Goal: Information Seeking & Learning: Learn about a topic

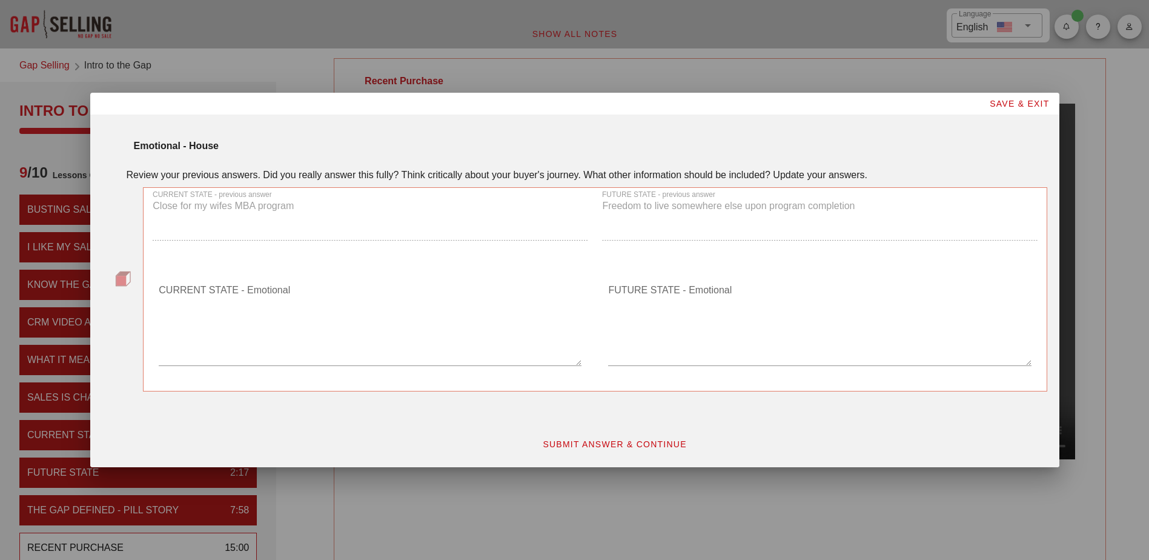
click at [371, 357] on textarea "CURRENT STATE - Emotional" at bounding box center [370, 322] width 423 height 85
type textarea "same"
click at [677, 351] on textarea "FUTURE STATE - Emotional" at bounding box center [819, 322] width 423 height 85
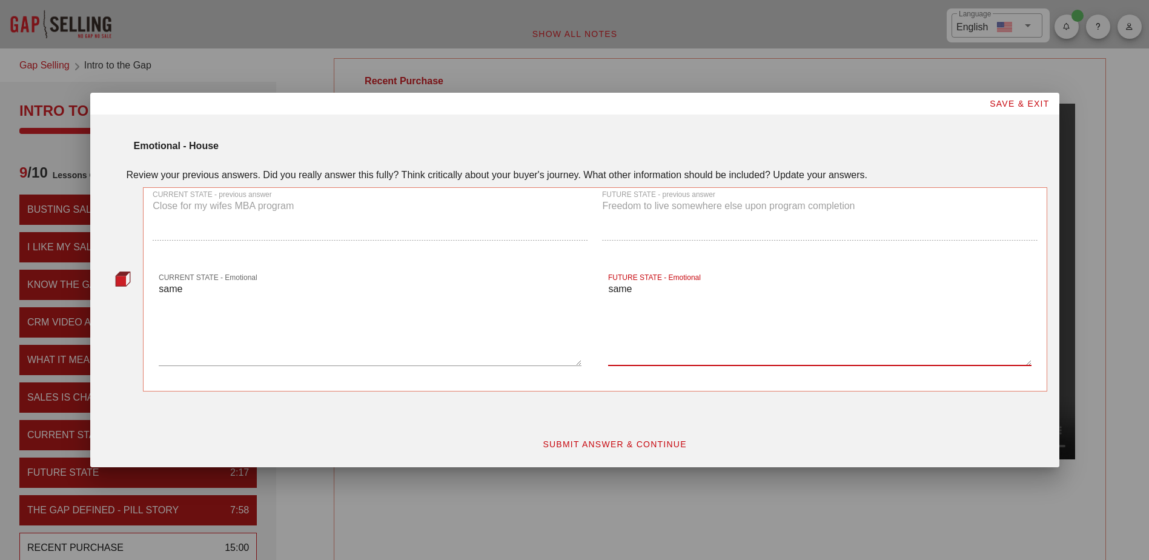
type textarea "same"
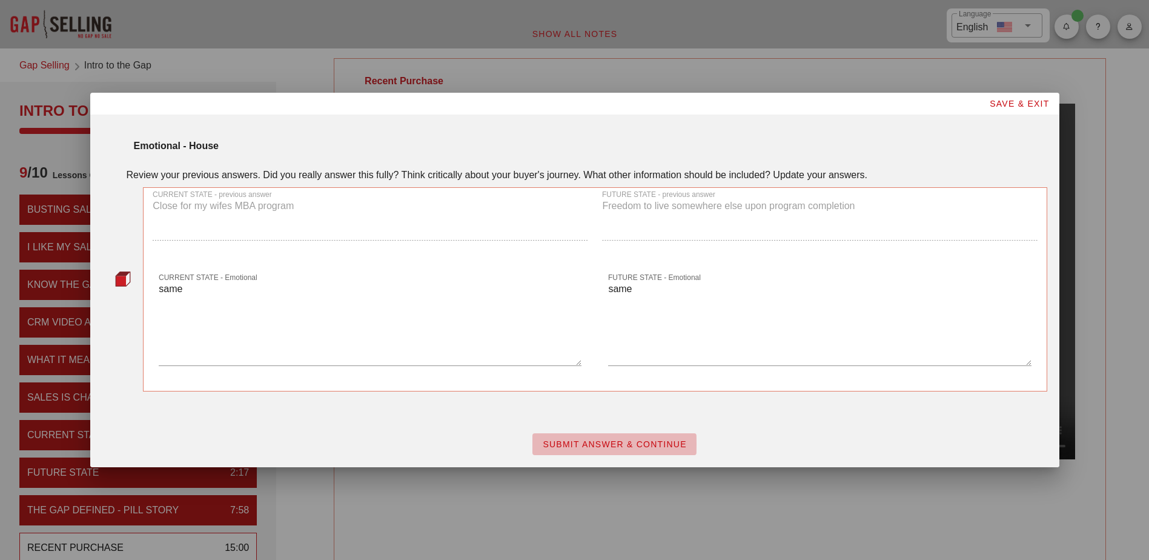
click at [649, 440] on span "SUBMIT ANSWER & CONTINUE" at bounding box center [614, 444] width 145 height 10
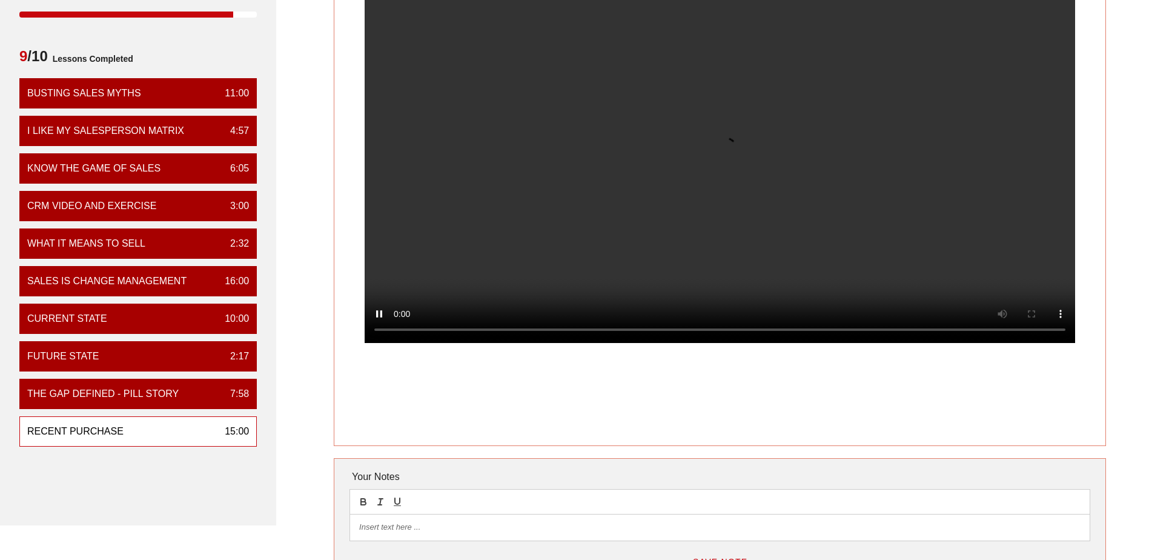
scroll to position [121, 0]
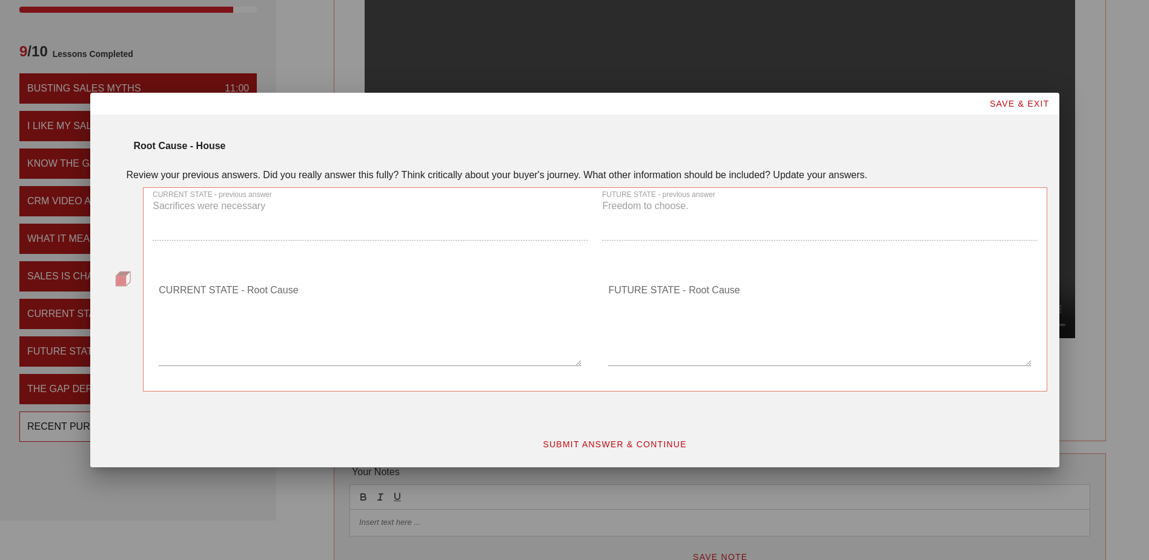
click at [294, 362] on textarea "CURRENT STATE - Root Cause" at bounding box center [370, 322] width 423 height 85
type textarea "same"
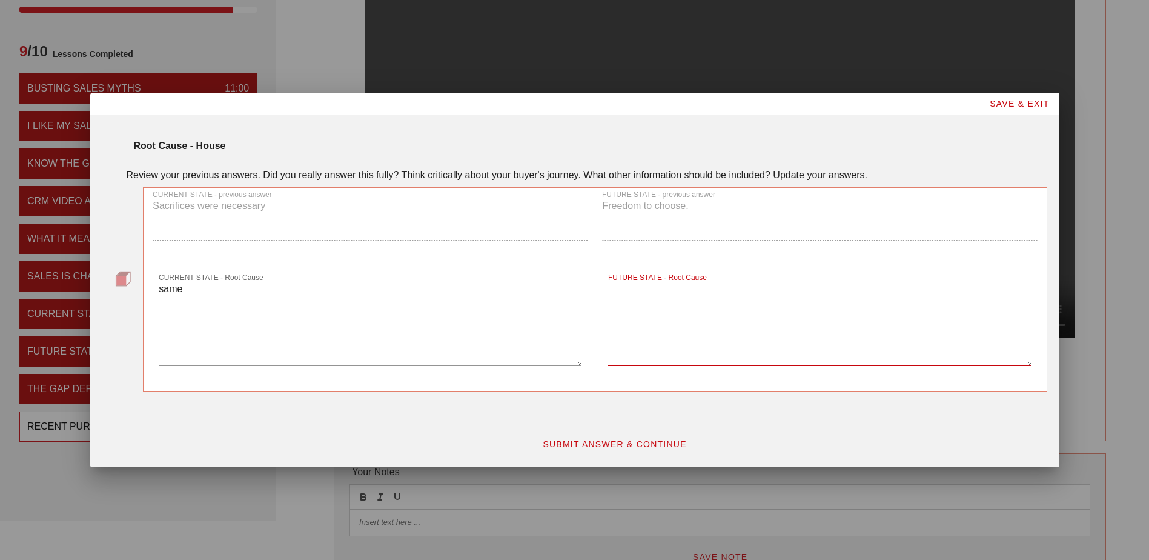
click at [658, 350] on textarea "FUTURE STATE - Root Cause" at bounding box center [819, 322] width 423 height 85
type textarea "same"
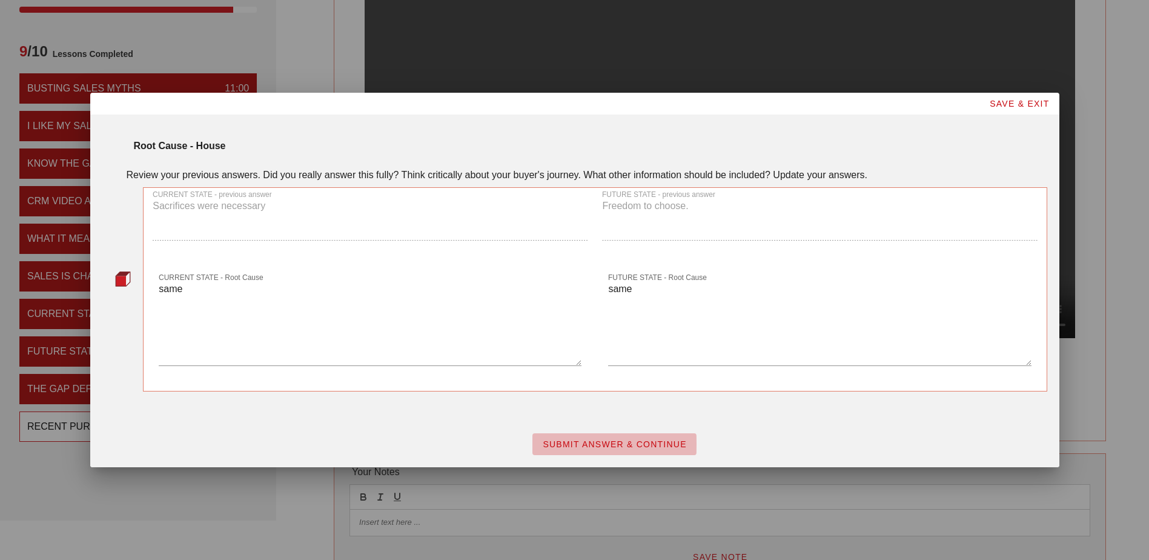
click at [640, 447] on span "SUBMIT ANSWER & CONTINUE" at bounding box center [614, 444] width 145 height 10
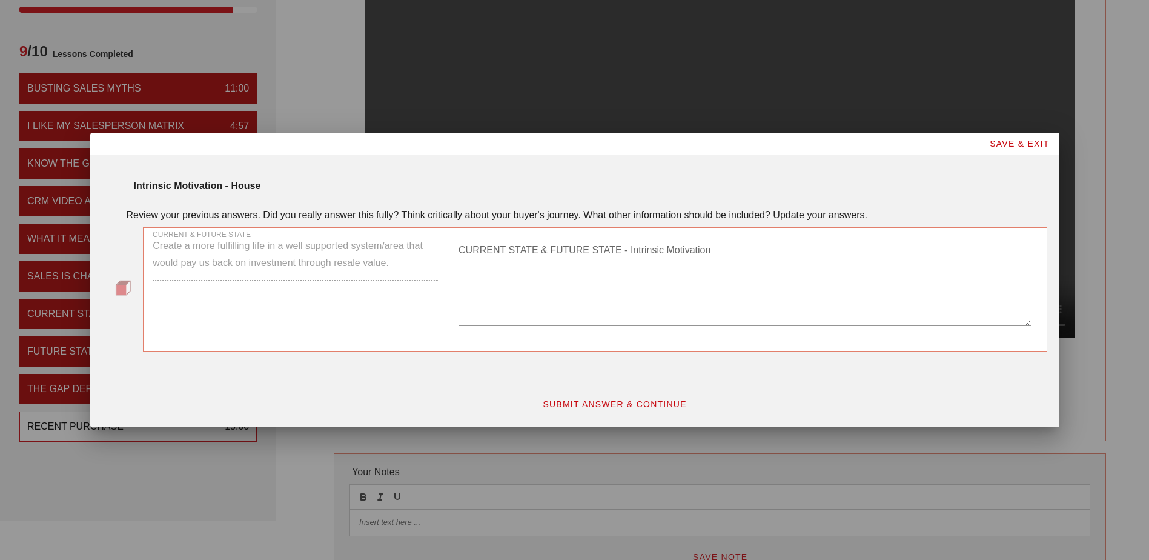
click at [341, 267] on div "CURRENT & FUTURE STATE Create a more fulfilling life in a well supported system…" at bounding box center [295, 284] width 300 height 128
click at [540, 320] on textarea "CURRENT STATE & FUTURE STATE - Intrinsic Motivation" at bounding box center [744, 282] width 572 height 85
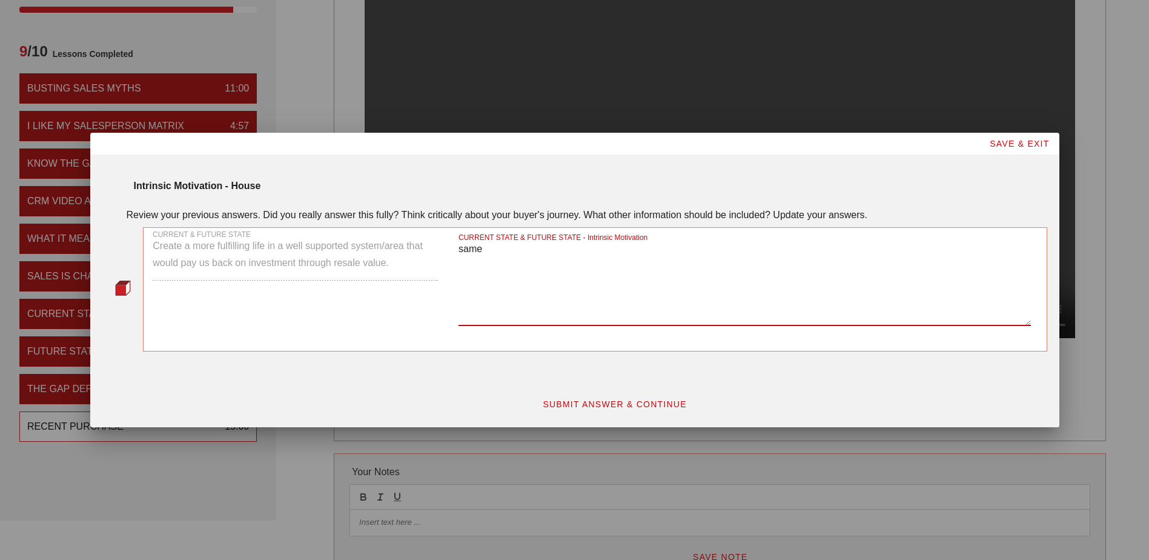
type textarea "same"
click at [594, 399] on span "SUBMIT ANSWER & CONTINUE" at bounding box center [614, 404] width 145 height 10
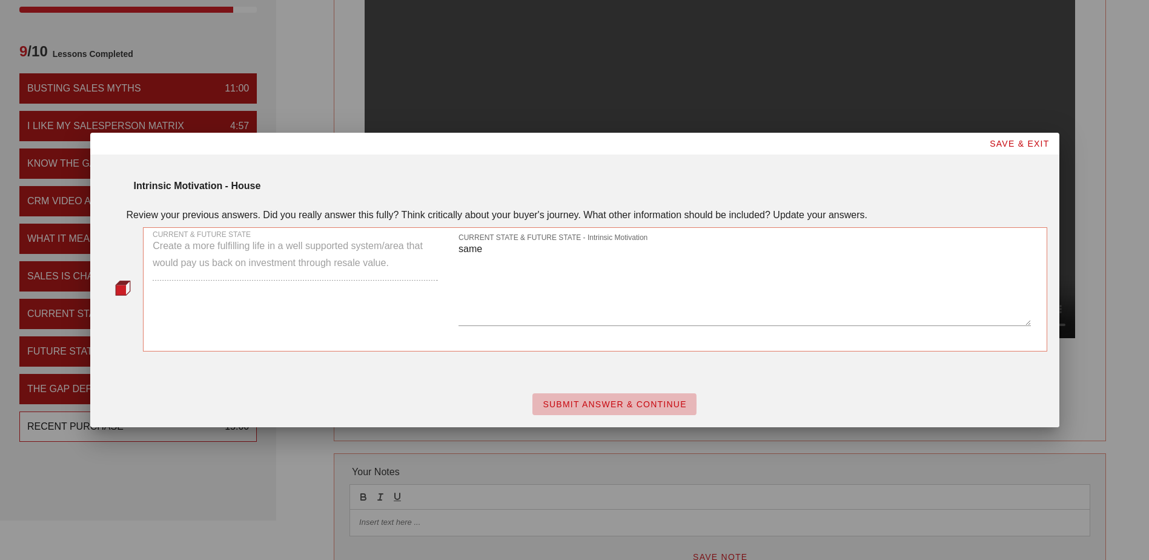
scroll to position [0, 0]
